Goal: Use online tool/utility

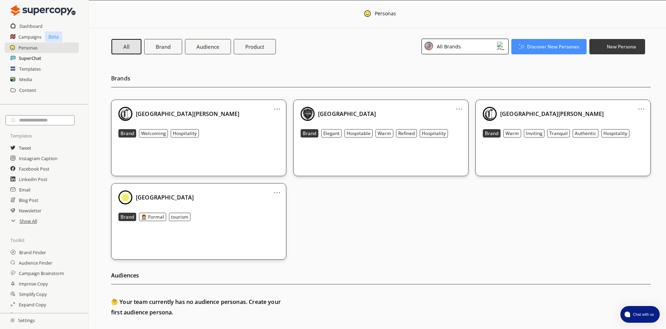
click at [31, 59] on h2 "SuperChat" at bounding box center [30, 58] width 22 height 10
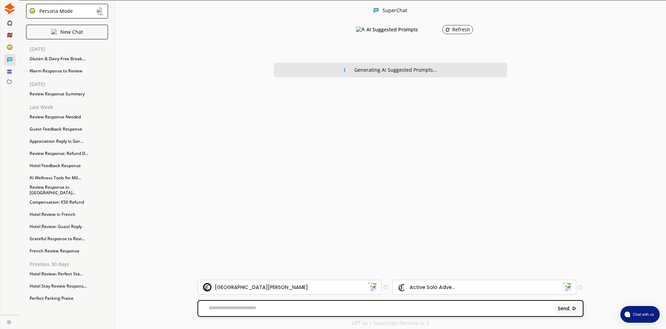
click at [267, 307] on textarea at bounding box center [375, 308] width 354 height 7
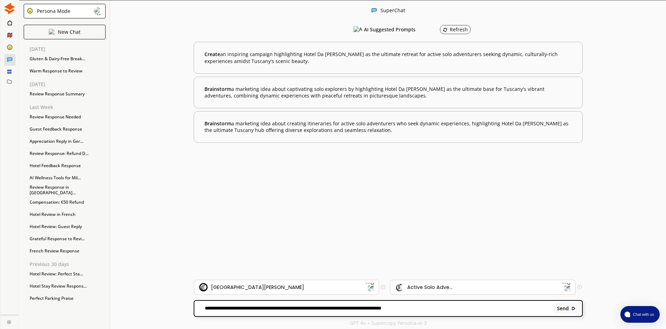
scroll to position [0, 0]
paste textarea "**********"
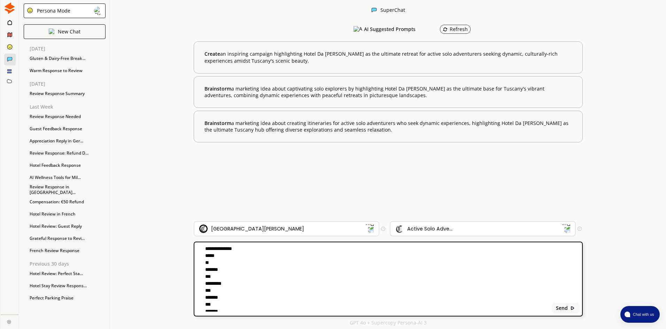
scroll to position [101, 0]
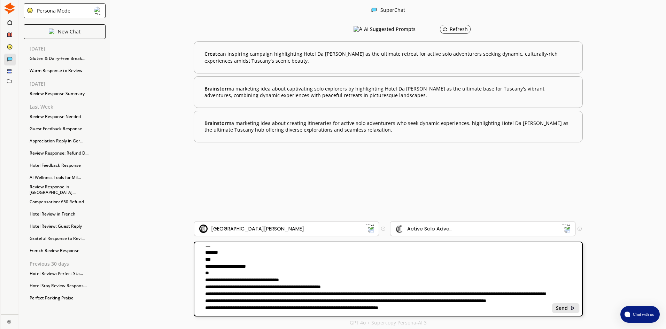
type textarea "**********"
click at [567, 307] on b "Send" at bounding box center [562, 308] width 12 height 6
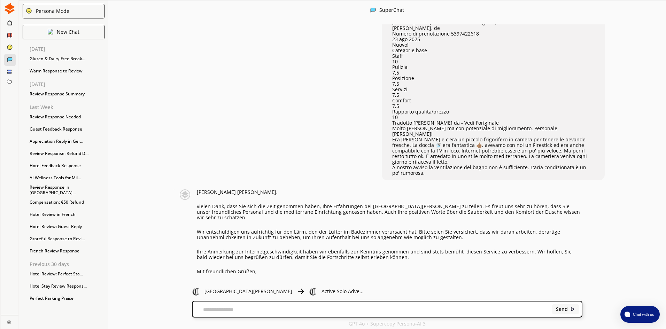
scroll to position [32, 0]
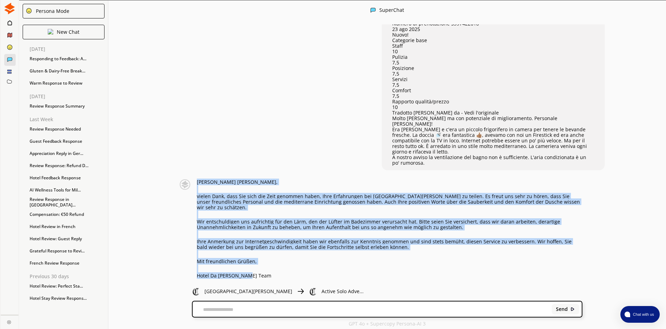
drag, startPoint x: 200, startPoint y: 175, endPoint x: 253, endPoint y: 265, distance: 104.9
click at [253, 265] on div "[PERSON_NAME] [PERSON_NAME], vielen Dank, dass Sie sich die Zeit genommen haben…" at bounding box center [380, 228] width 406 height 99
copy div "[PERSON_NAME] [PERSON_NAME], vielen Dank, dass Sie sich die Zeit genommen haben…"
